Goal: Task Accomplishment & Management: Use online tool/utility

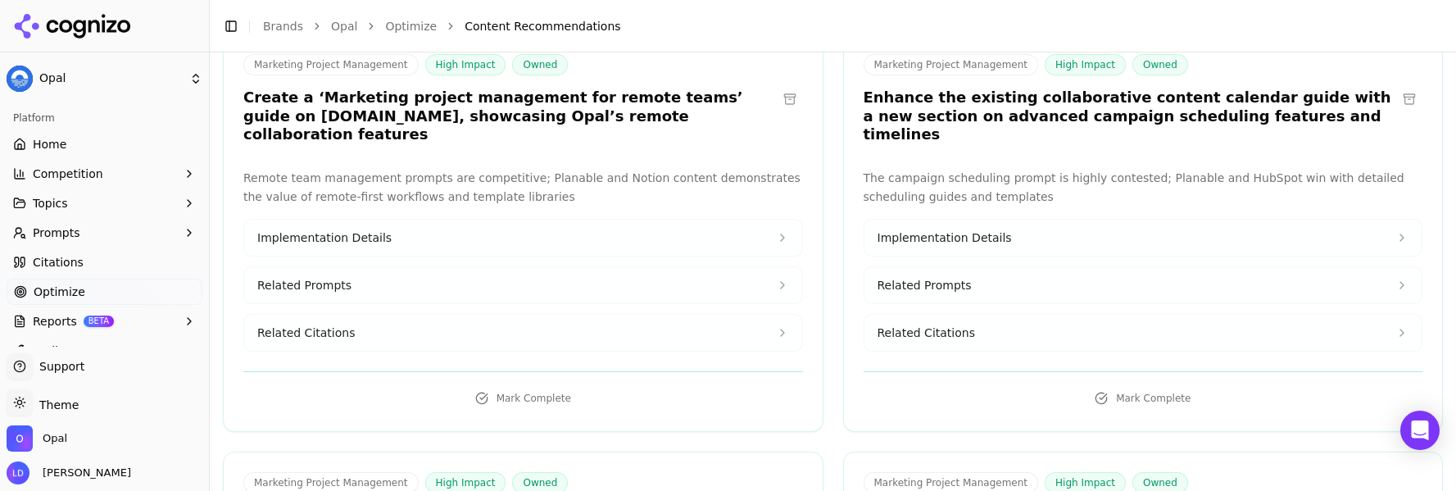
scroll to position [6899, 0]
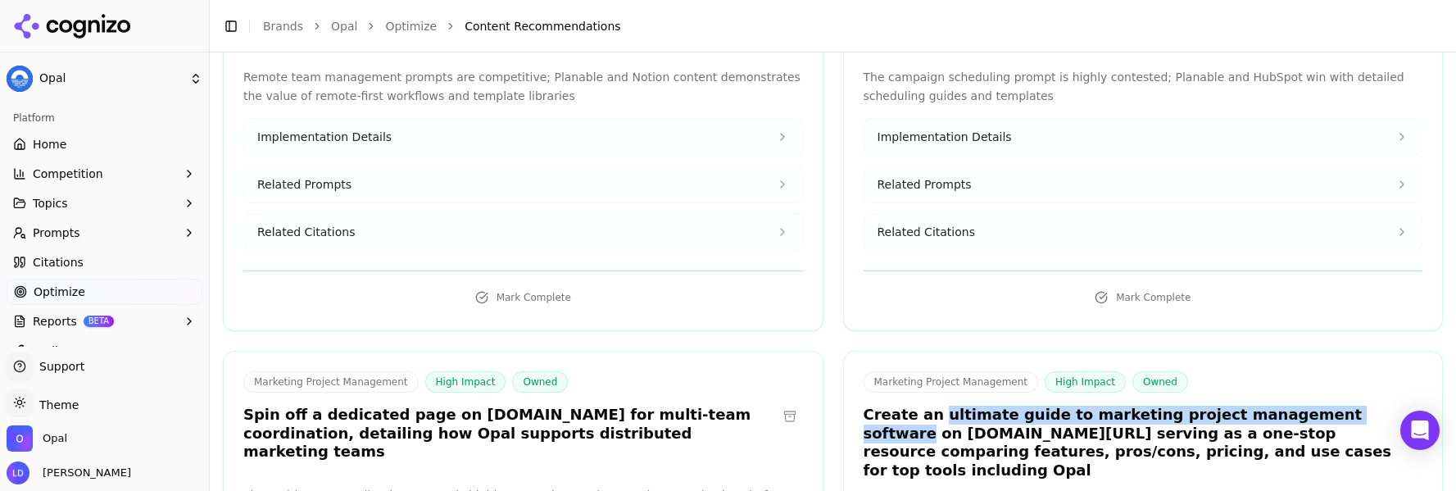
drag, startPoint x: 1326, startPoint y: 250, endPoint x: 929, endPoint y: 247, distance: 396.7
click at [929, 406] on h3 "Create an ultimate guide to marketing project management software on [DOMAIN_NA…" at bounding box center [1130, 443] width 533 height 74
copy h3 "ultimate guide to marketing project management software"
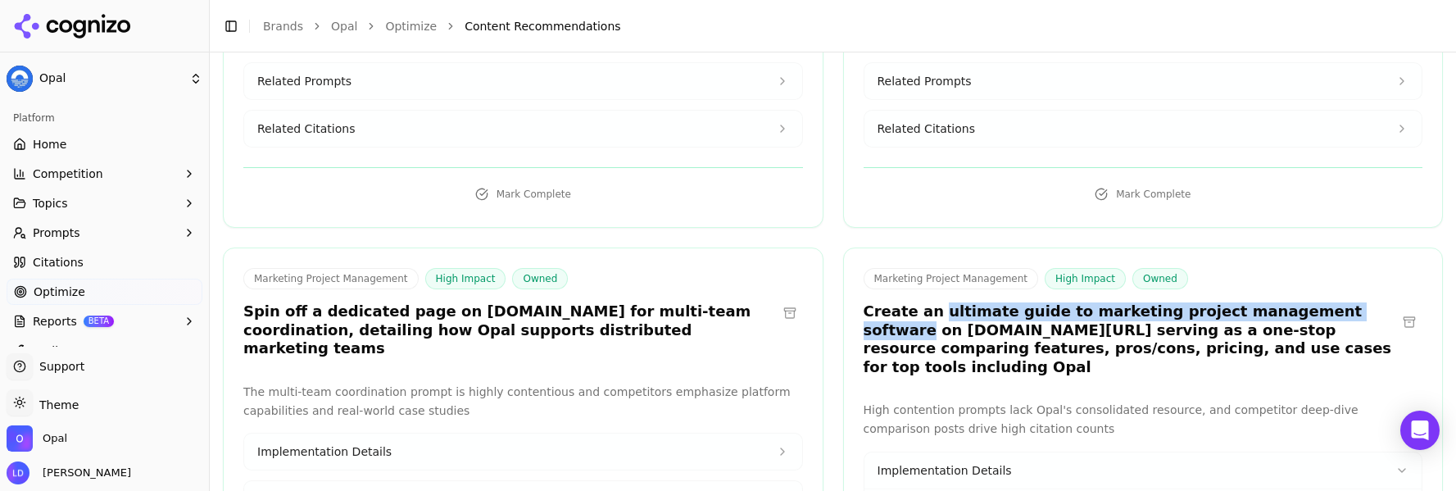
scroll to position [7022, 0]
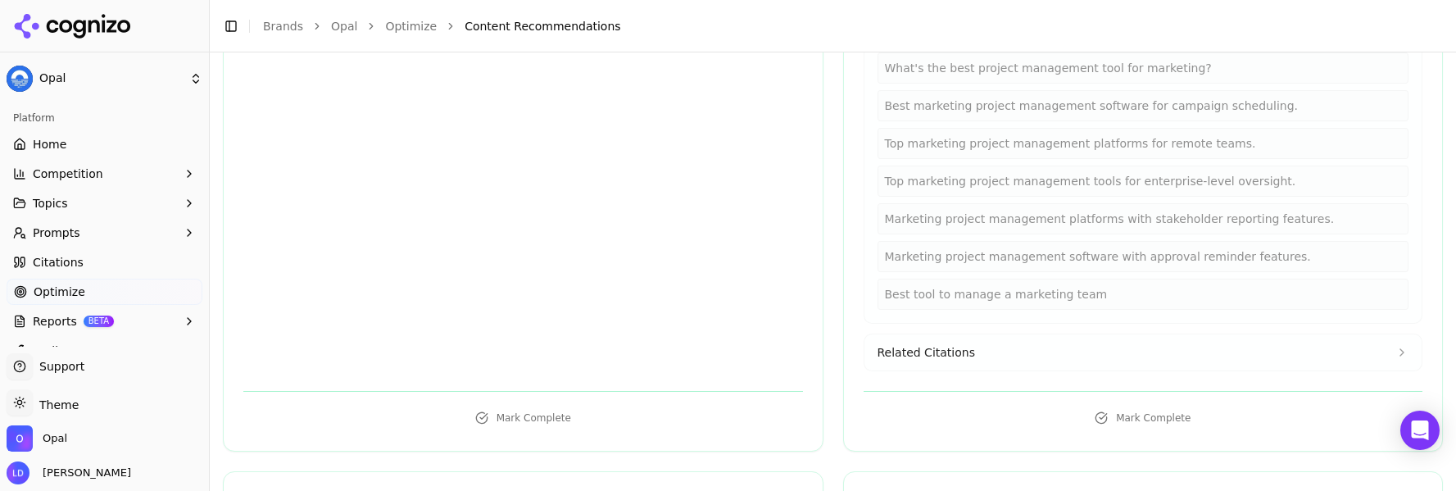
scroll to position [7669, 0]
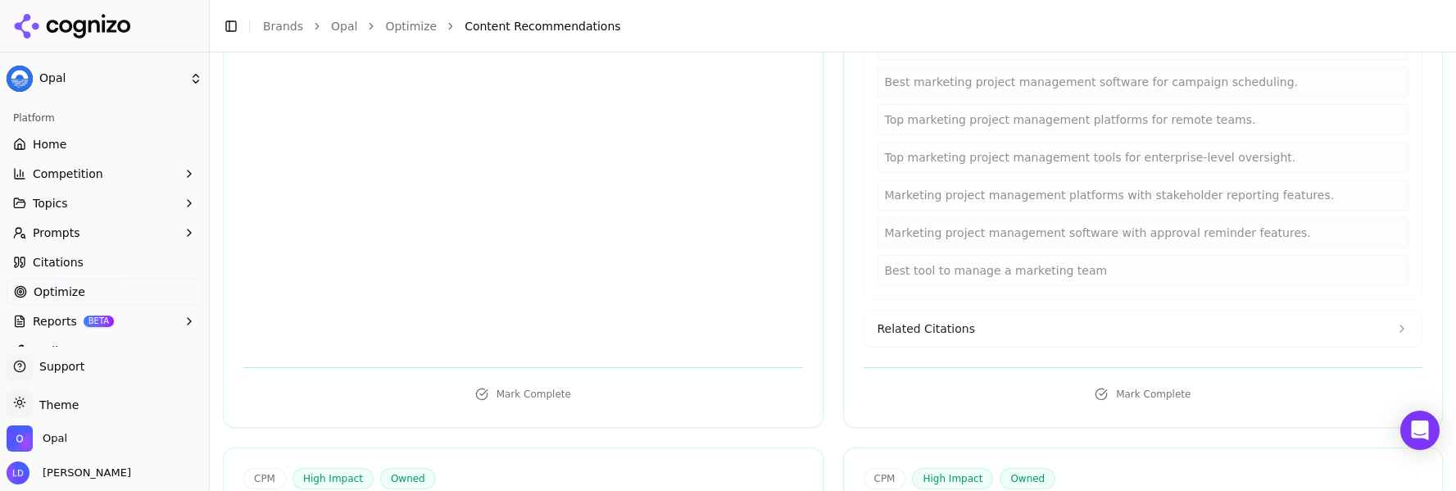
drag, startPoint x: 418, startPoint y: 327, endPoint x: 456, endPoint y: 348, distance: 43.3
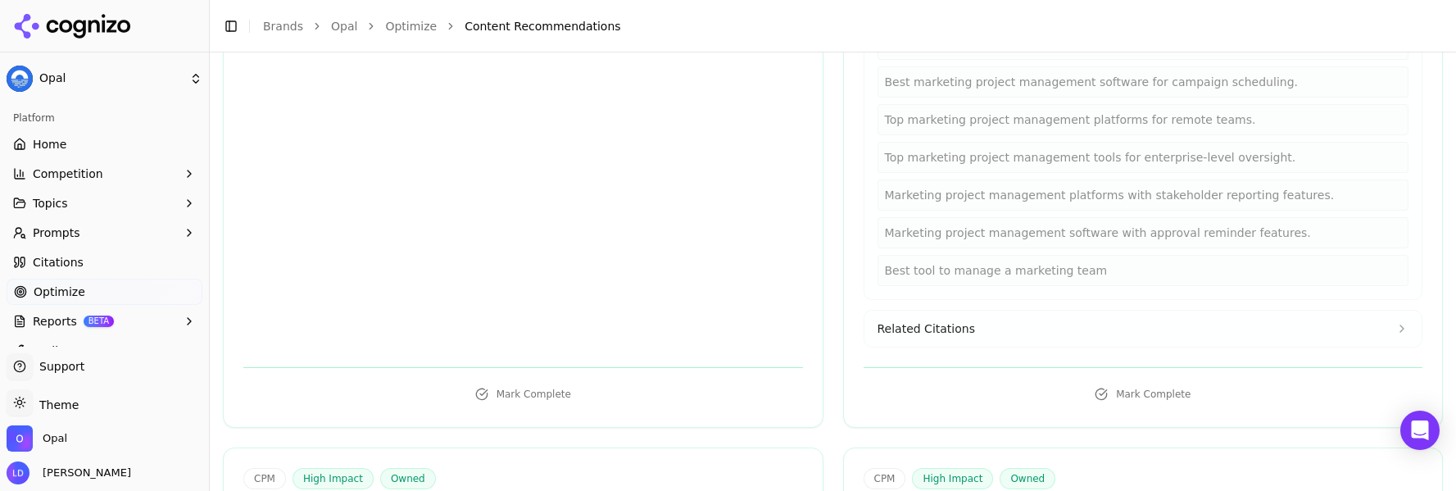
copy h3 "Top Alternatives to Seismic for Content Marketing Teams”"
